Goal: Task Accomplishment & Management: Use online tool/utility

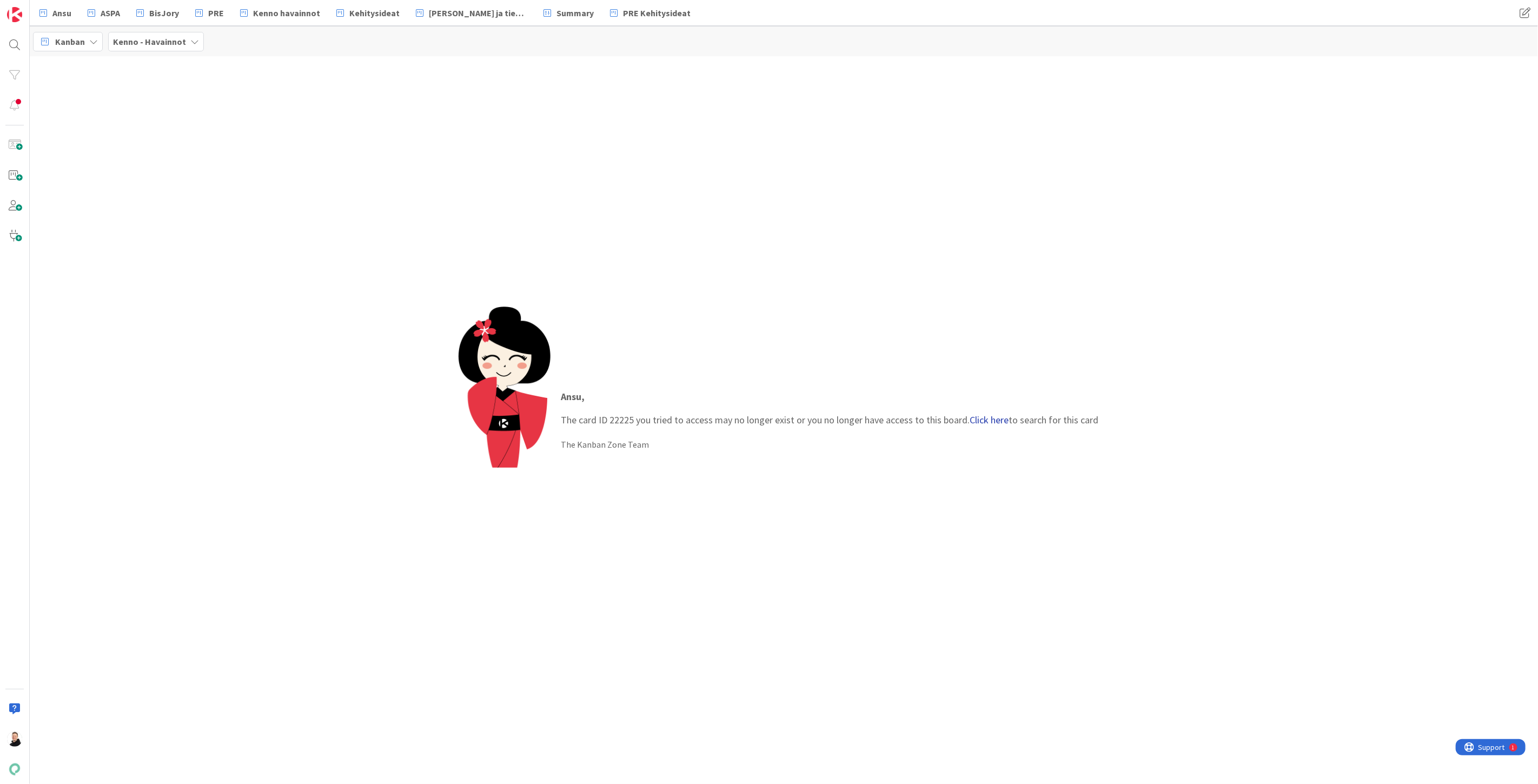
click at [982, 422] on link "Click here" at bounding box center [990, 420] width 39 height 13
click at [102, 88] on div "Kenno - Testaus › Perintä" at bounding box center [133, 85] width 165 height 9
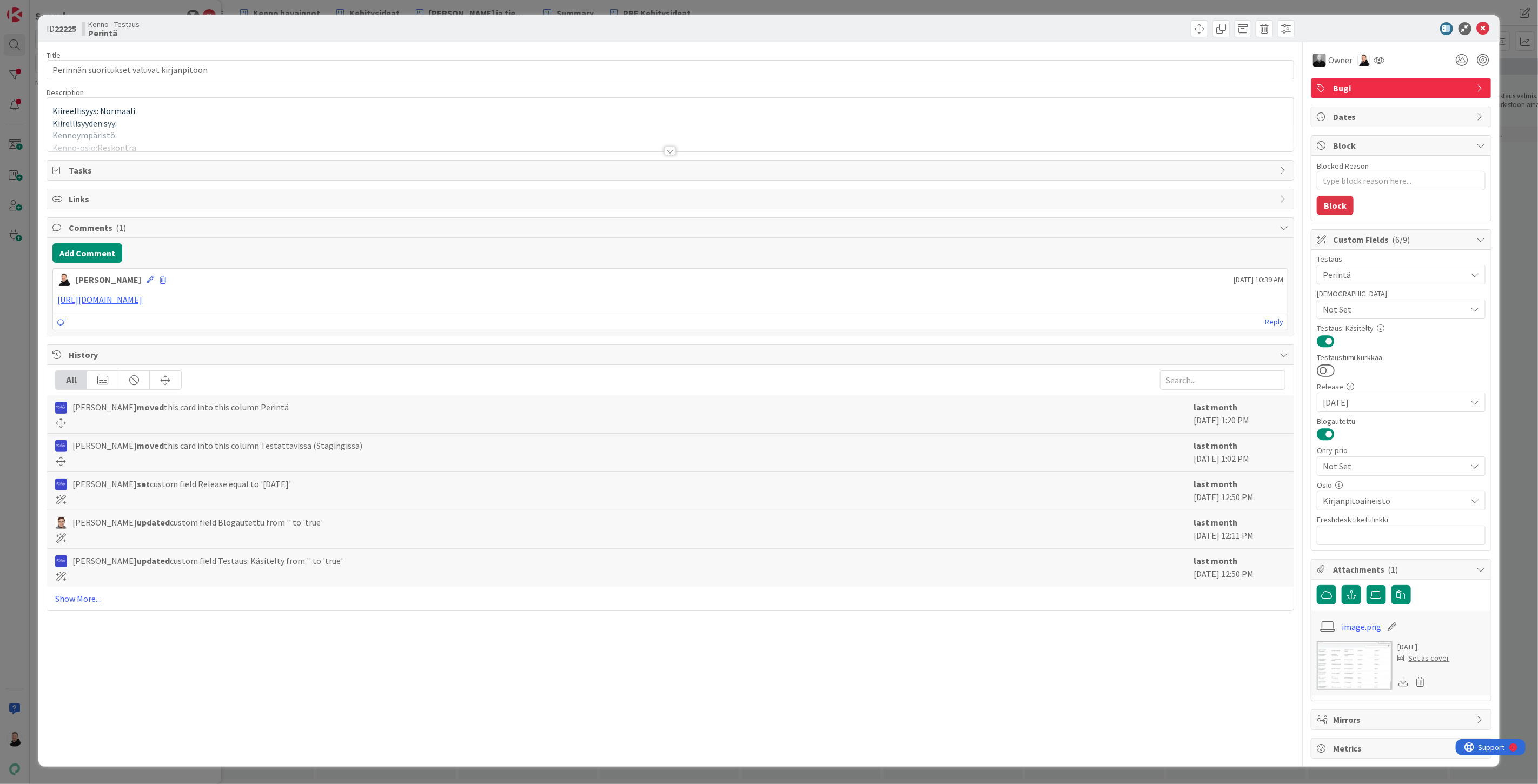
type textarea "x"
click at [667, 148] on div at bounding box center [670, 151] width 12 height 9
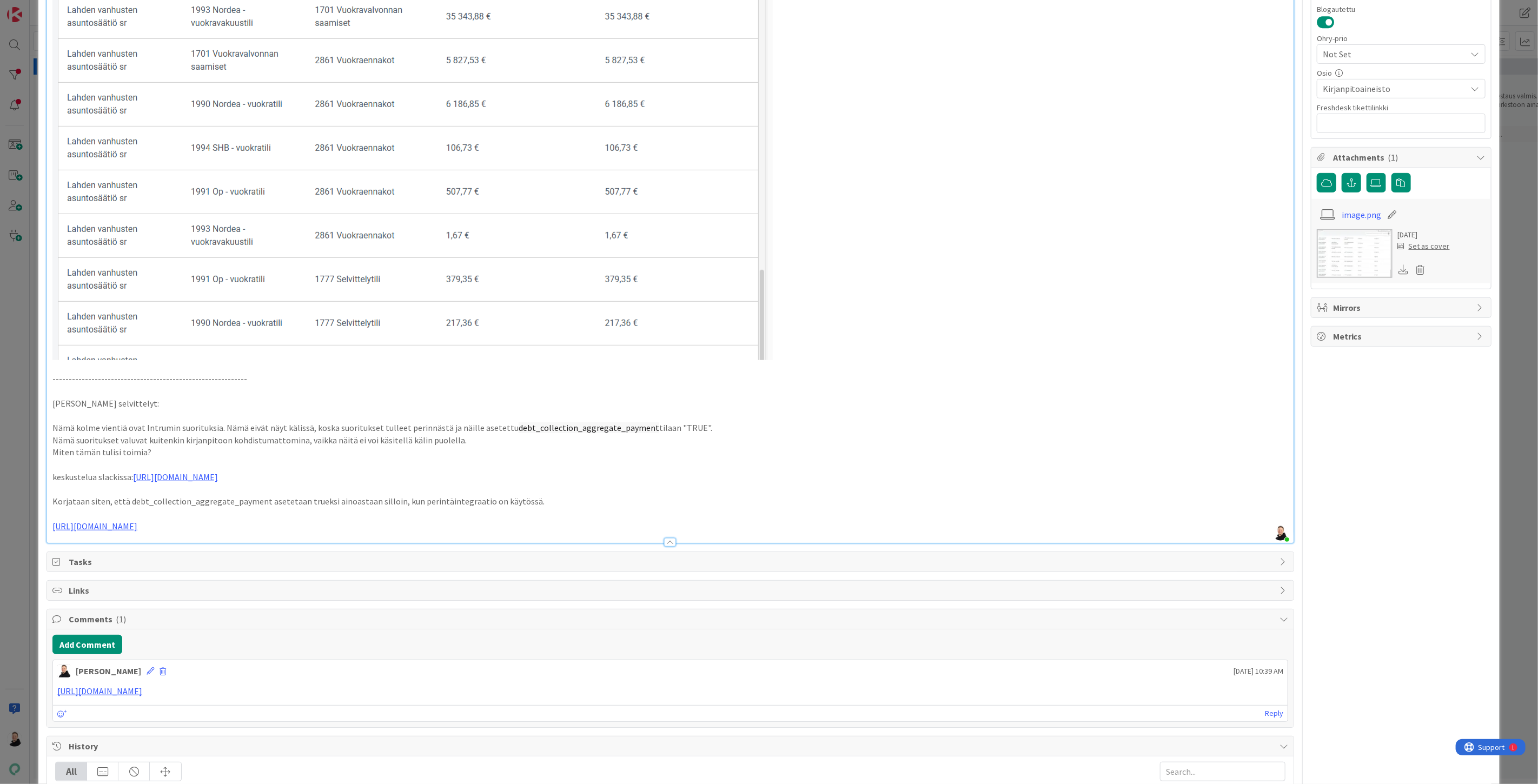
scroll to position [420, 0]
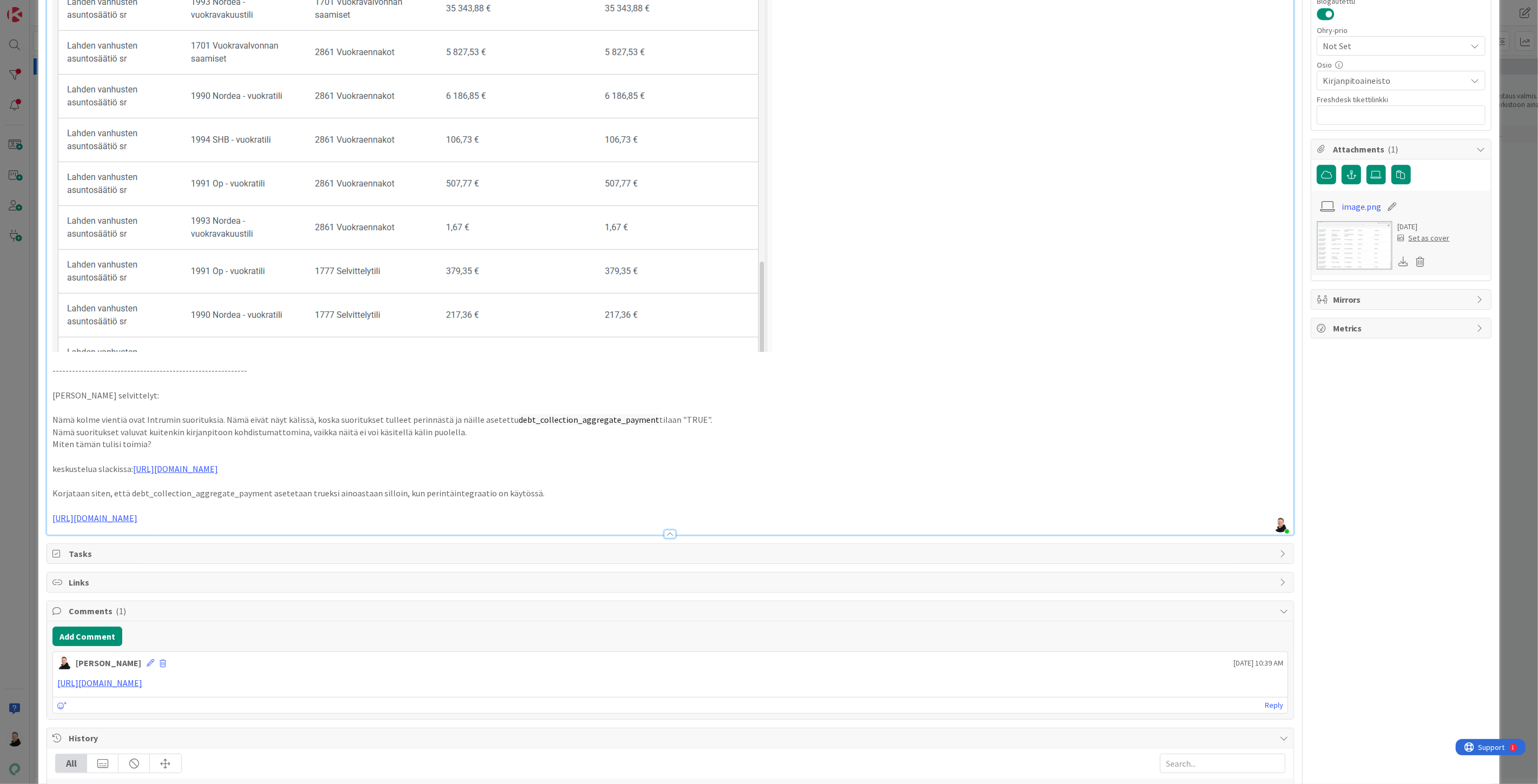
drag, startPoint x: 139, startPoint y: 519, endPoint x: 409, endPoint y: 525, distance: 270.1
click at [409, 525] on div at bounding box center [671, 529] width 1246 height 11
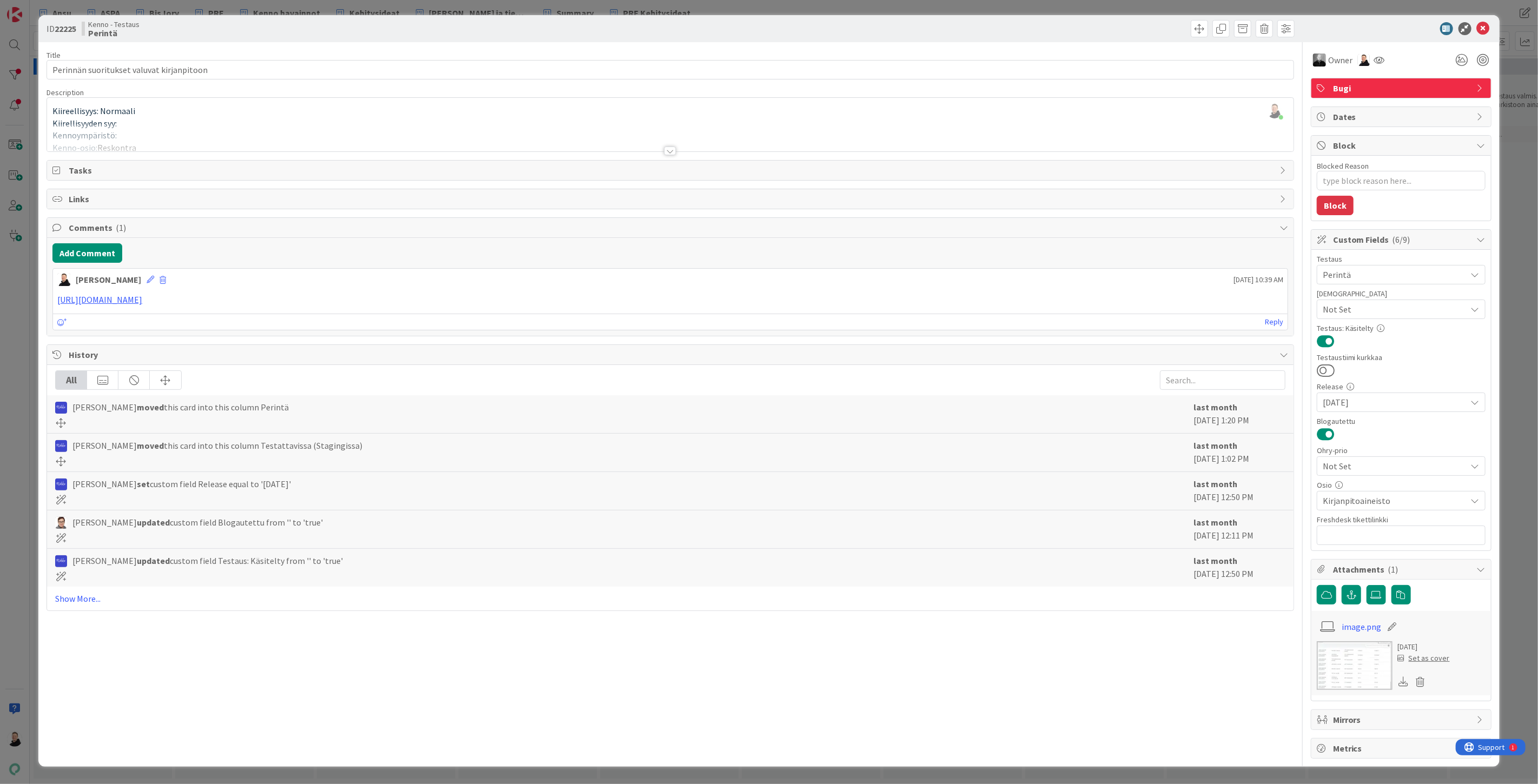
scroll to position [0, 0]
click at [672, 149] on div at bounding box center [670, 151] width 12 height 9
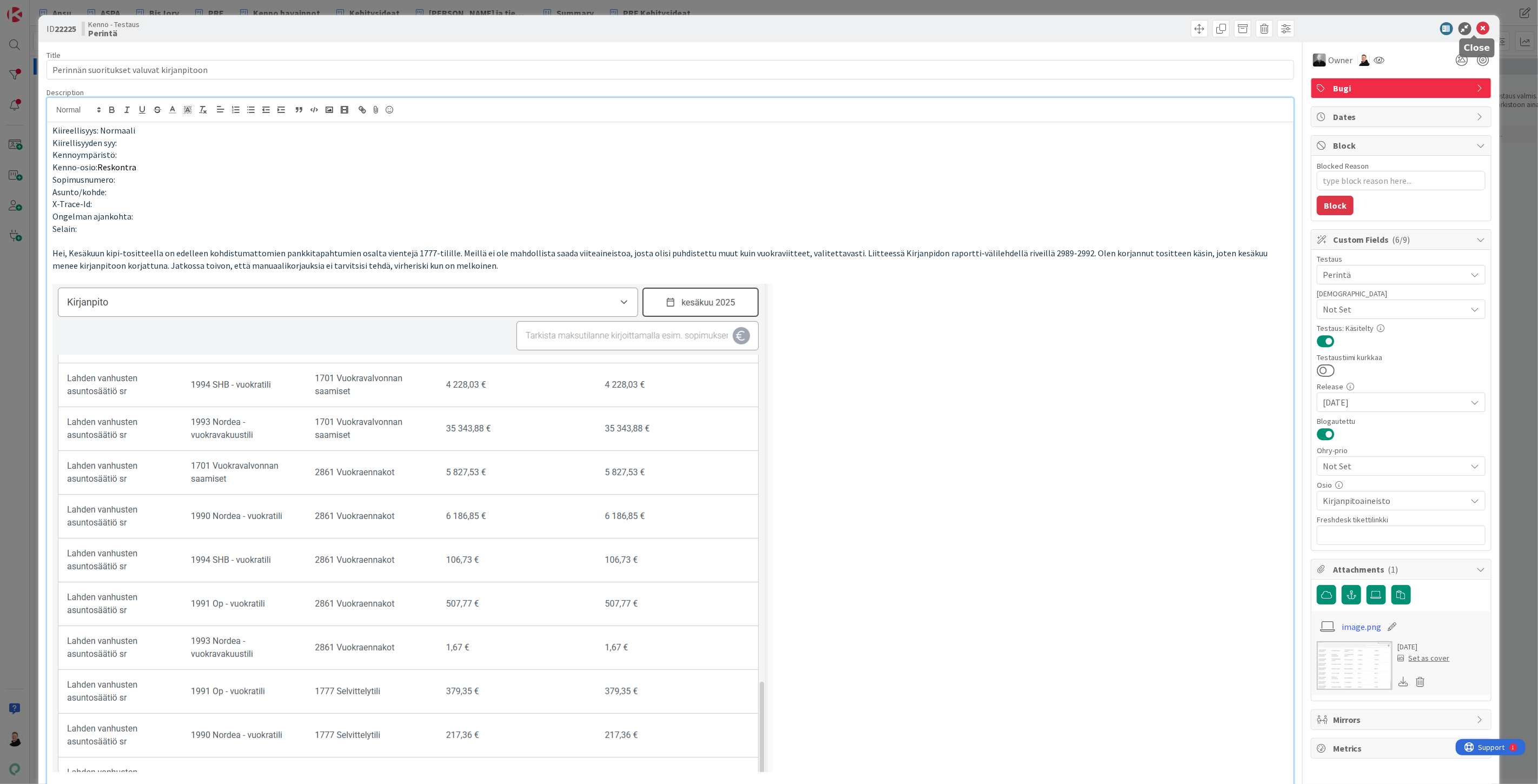
click at [1477, 28] on icon at bounding box center [1483, 28] width 13 height 13
